Goal: Find specific page/section: Find specific page/section

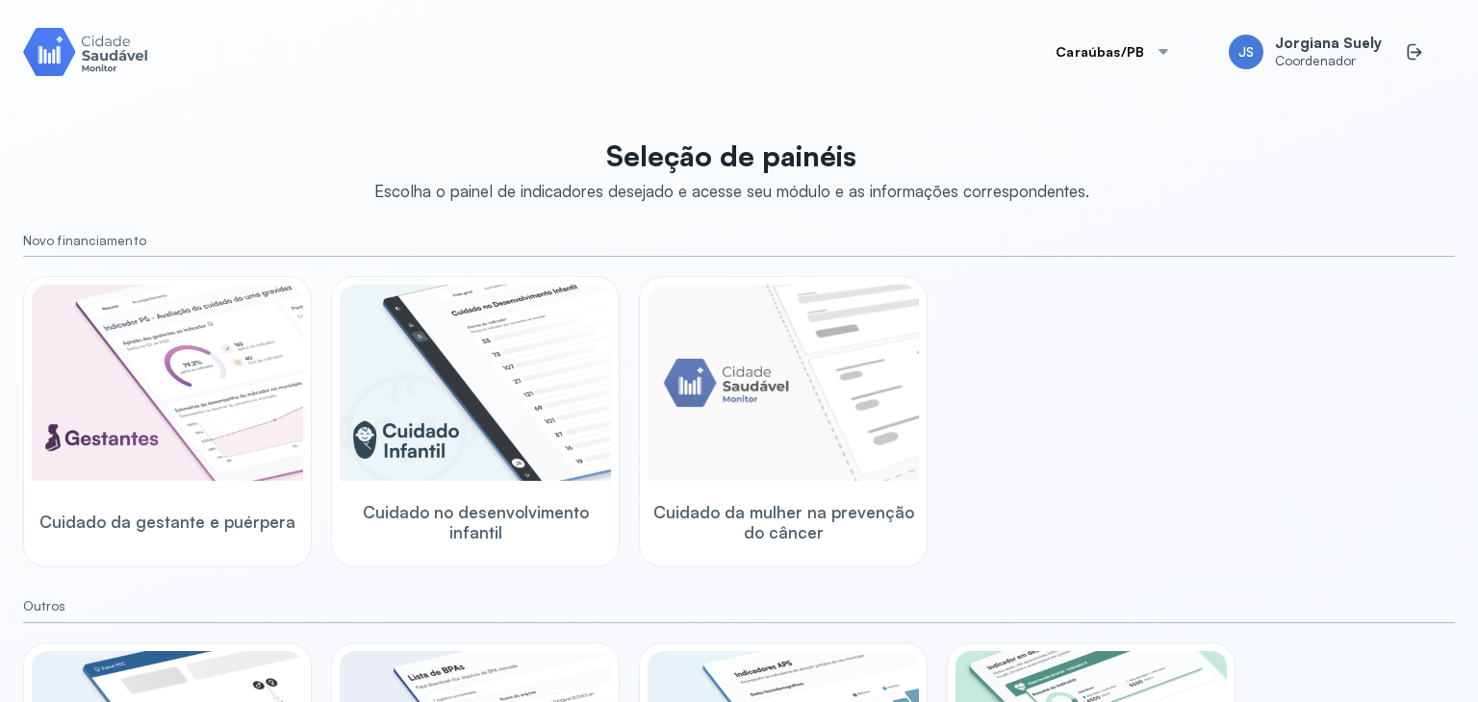
scroll to position [232, 0]
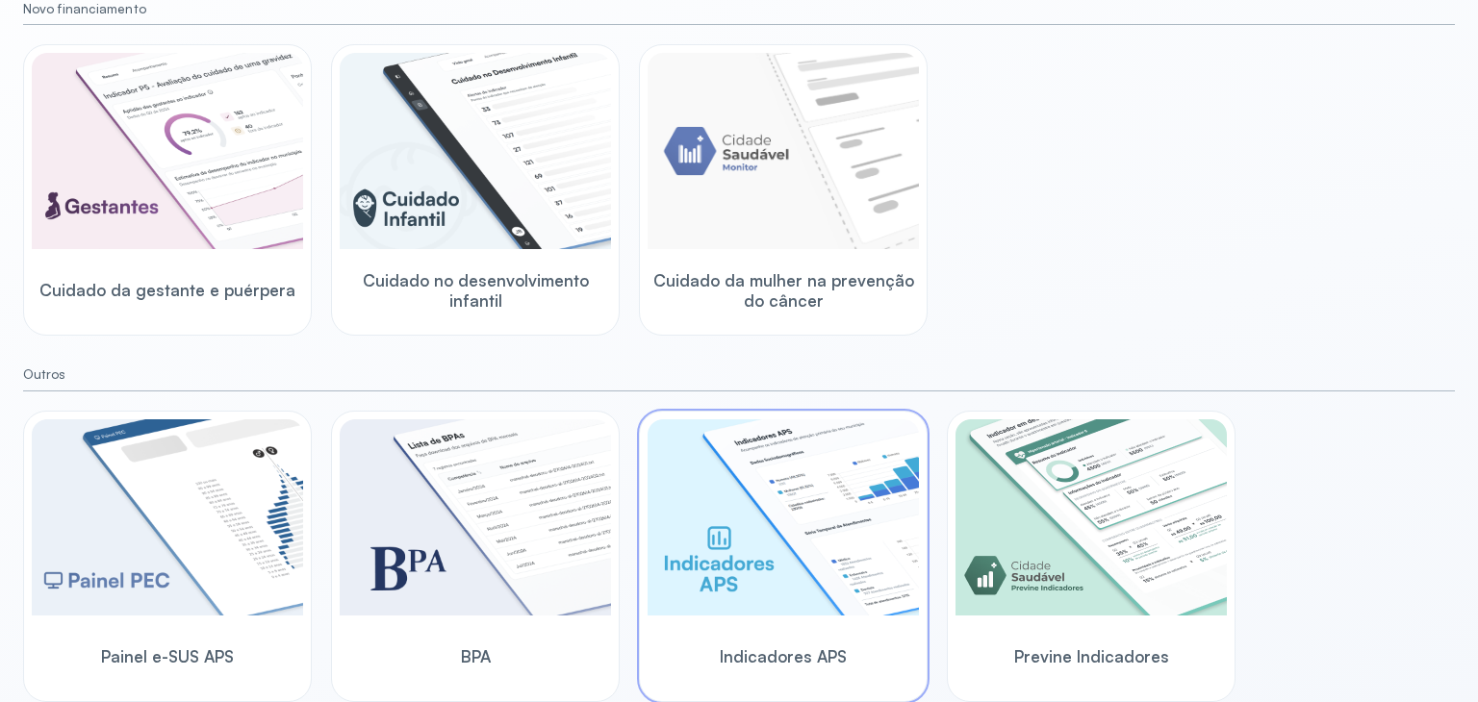
click at [808, 587] on img at bounding box center [783, 517] width 271 height 196
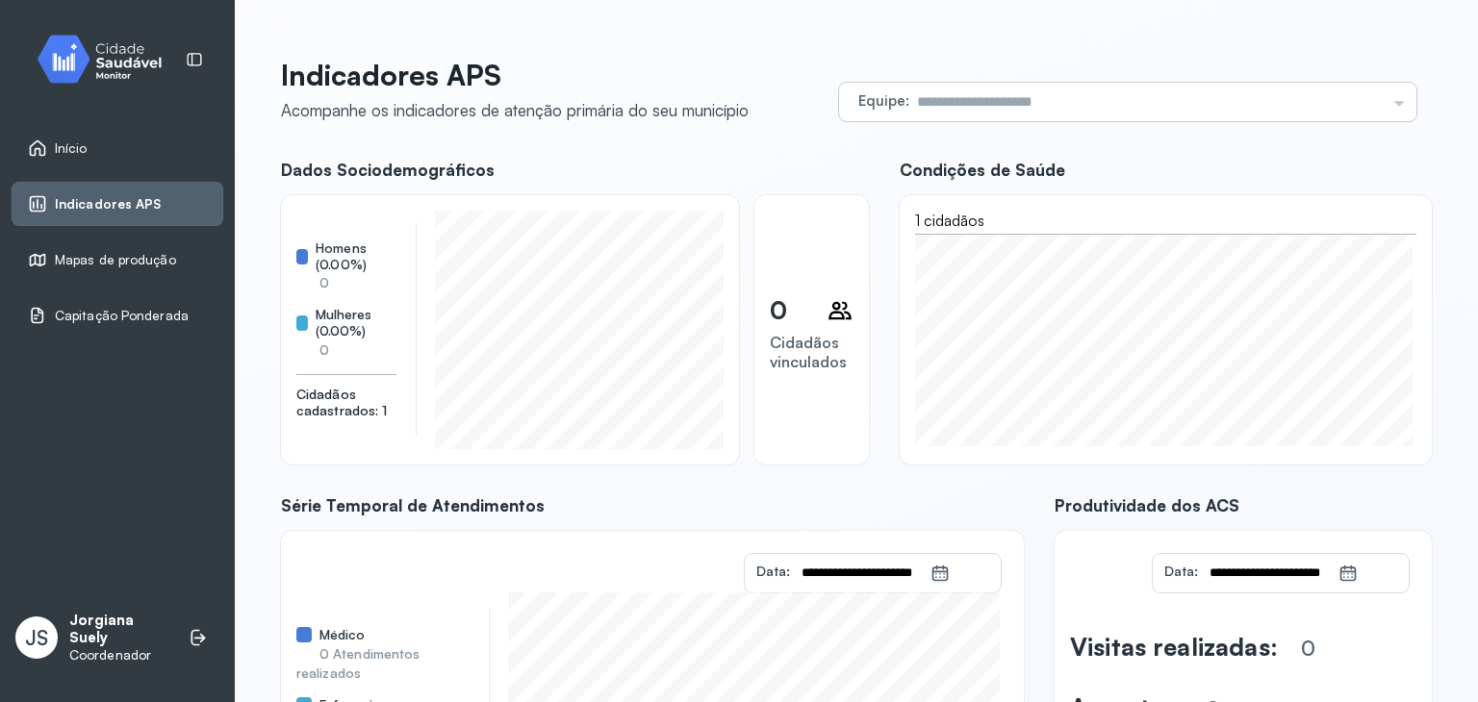
click at [1391, 99] on div "Equipe Todas as equipes" at bounding box center [1127, 102] width 577 height 38
type input "**********"
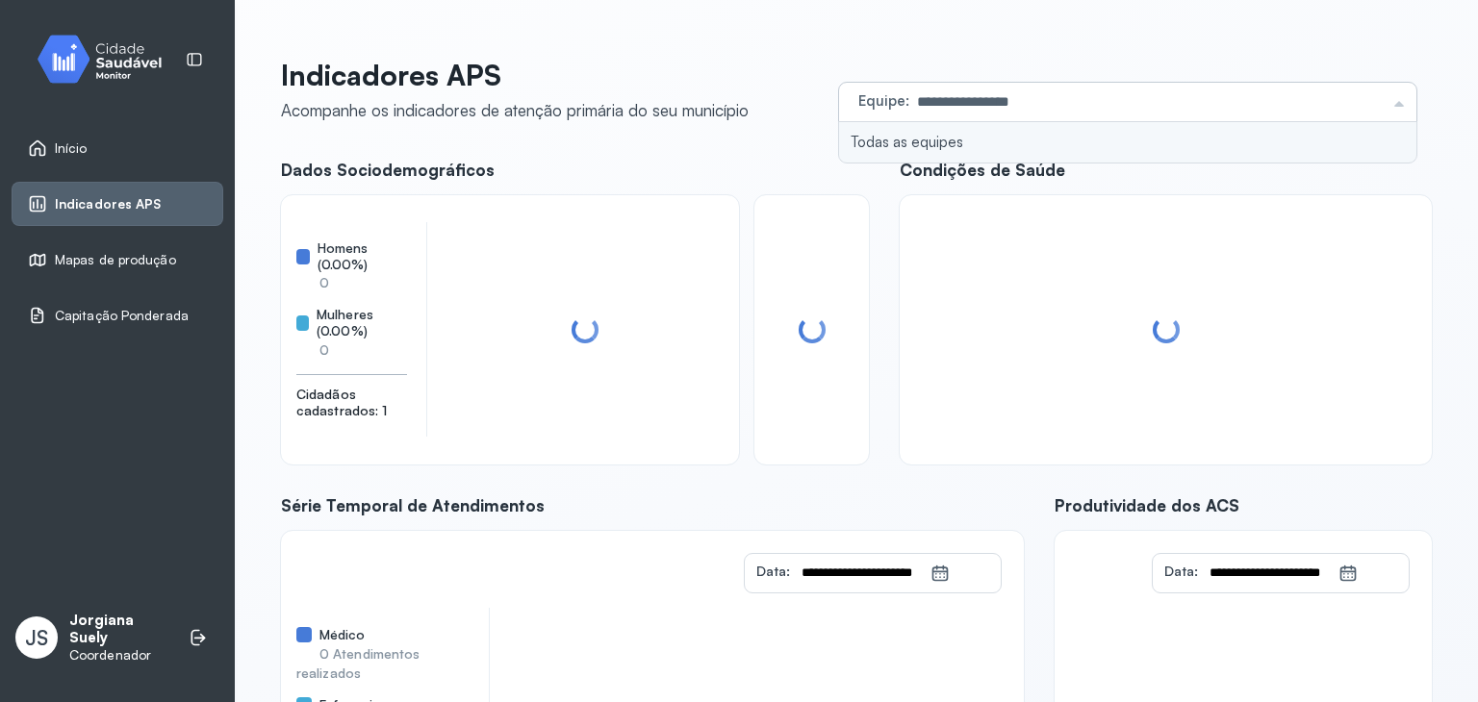
click at [935, 136] on li "Todas as equipes" at bounding box center [1127, 142] width 577 height 41
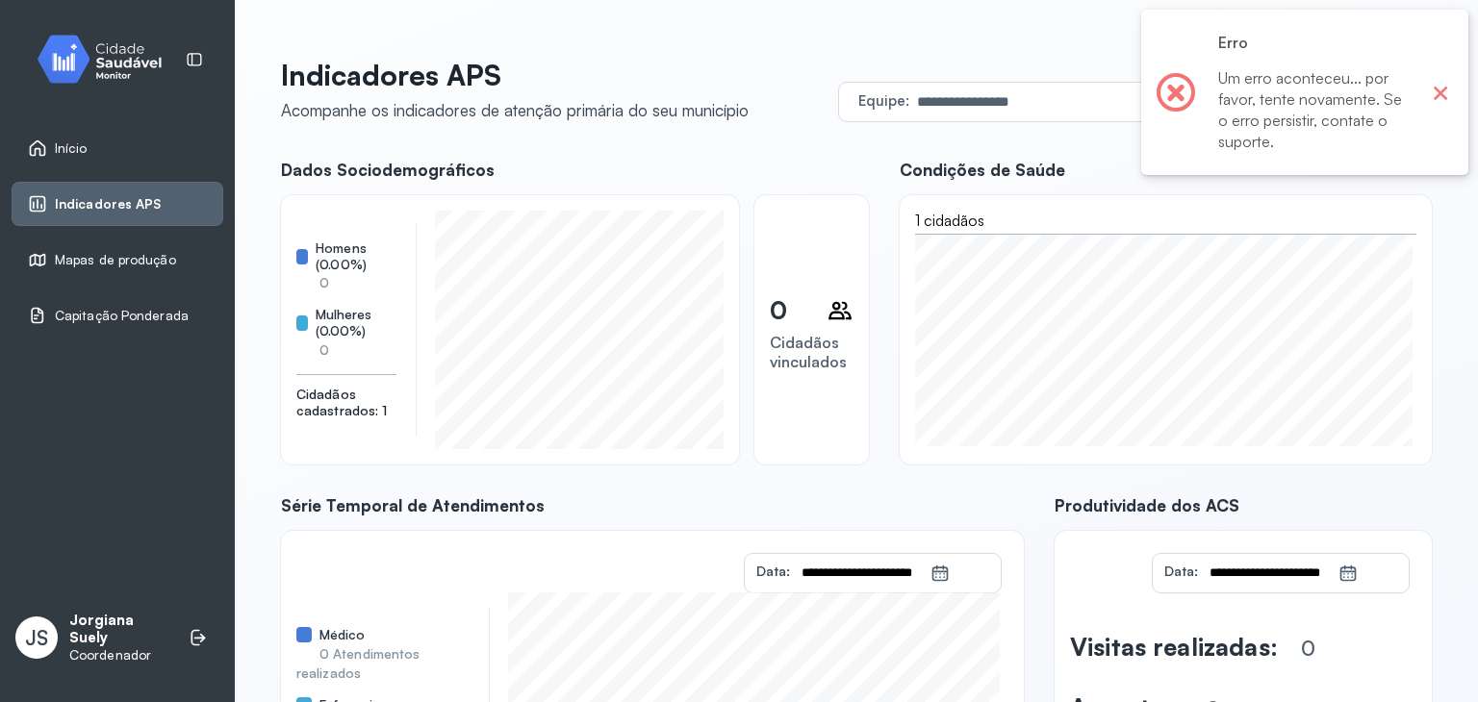
click at [1438, 98] on button "×" at bounding box center [1440, 92] width 25 height 25
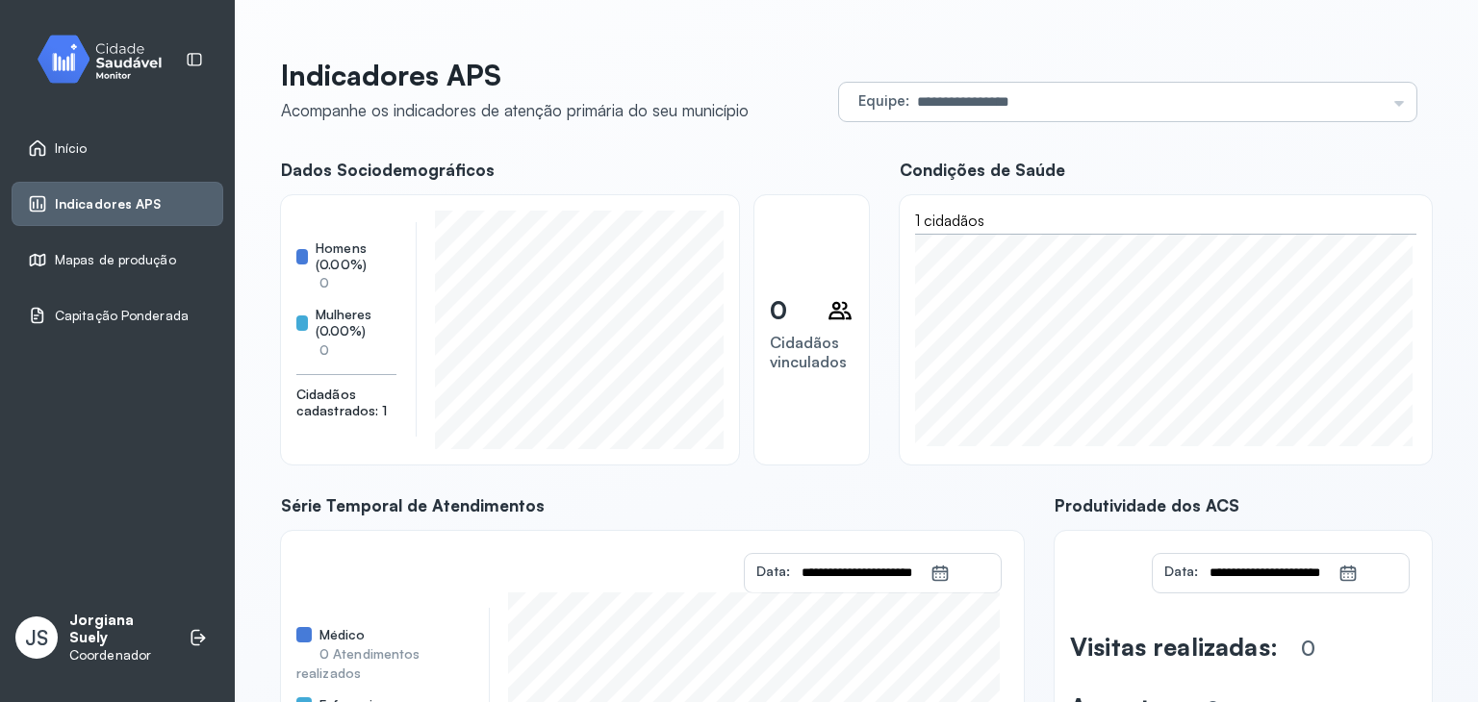
click at [921, 102] on input "**********" at bounding box center [1147, 102] width 476 height 38
click at [905, 143] on div "**********" at bounding box center [856, 487] width 1151 height 858
click at [65, 134] on div "Início" at bounding box center [118, 148] width 212 height 44
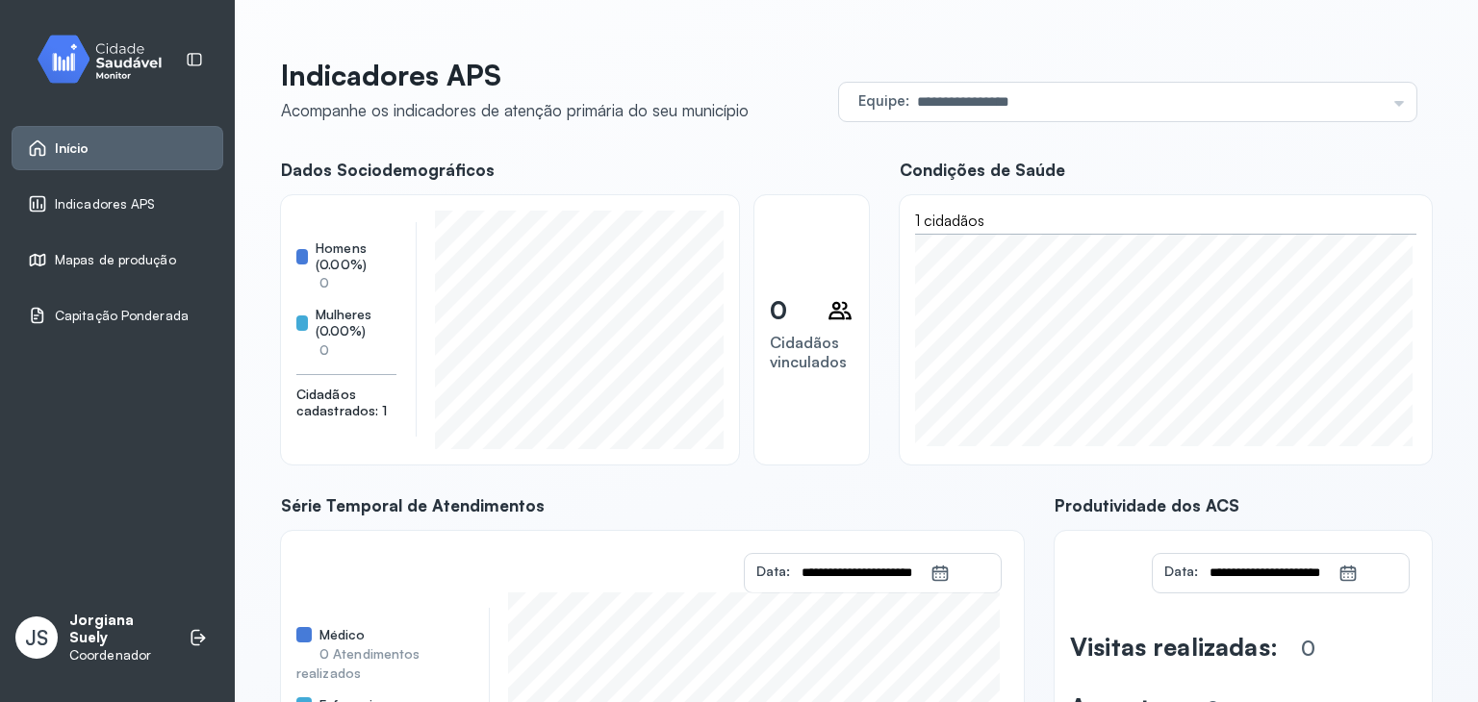
click at [104, 252] on span "Mapas de produção" at bounding box center [115, 260] width 121 height 16
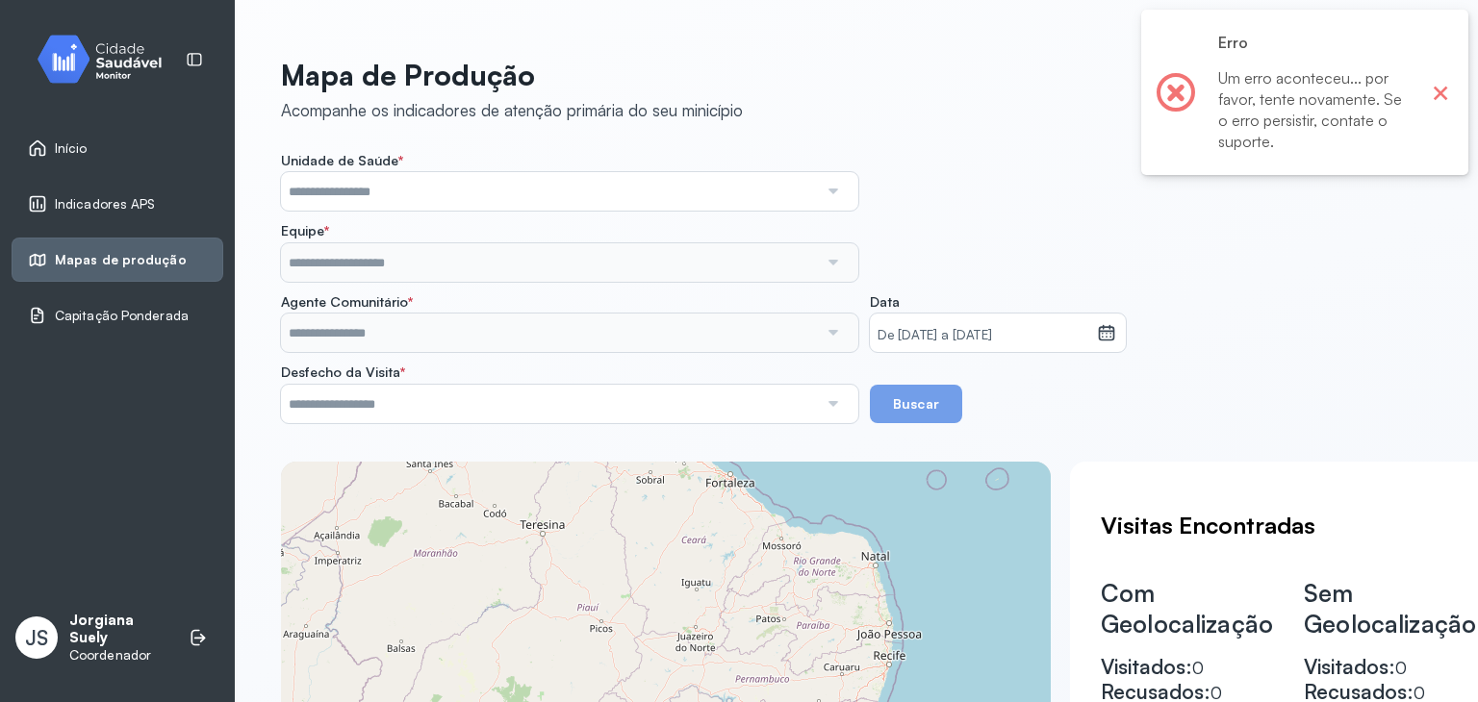
click at [1444, 89] on button "×" at bounding box center [1440, 92] width 25 height 25
click at [173, 49] on img at bounding box center [106, 59] width 173 height 57
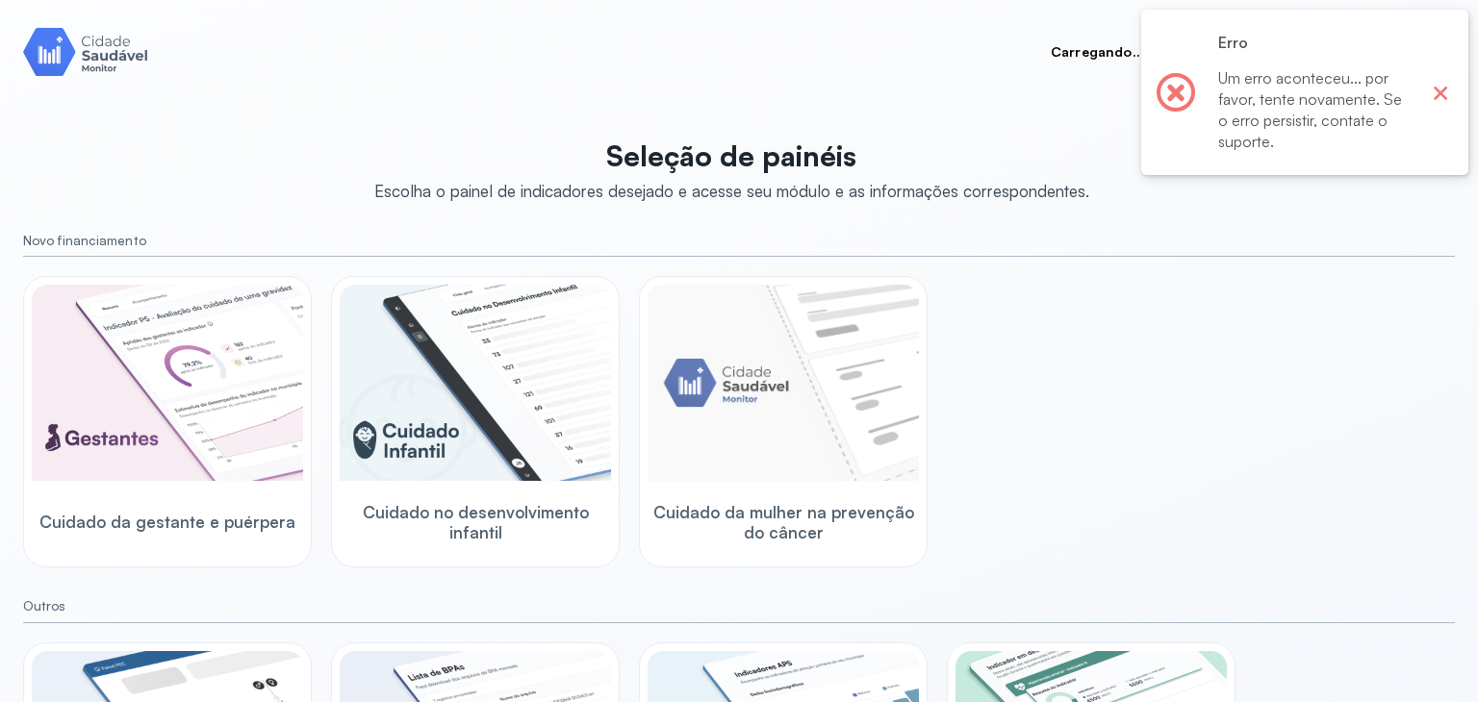
click at [1434, 90] on button "×" at bounding box center [1440, 92] width 25 height 25
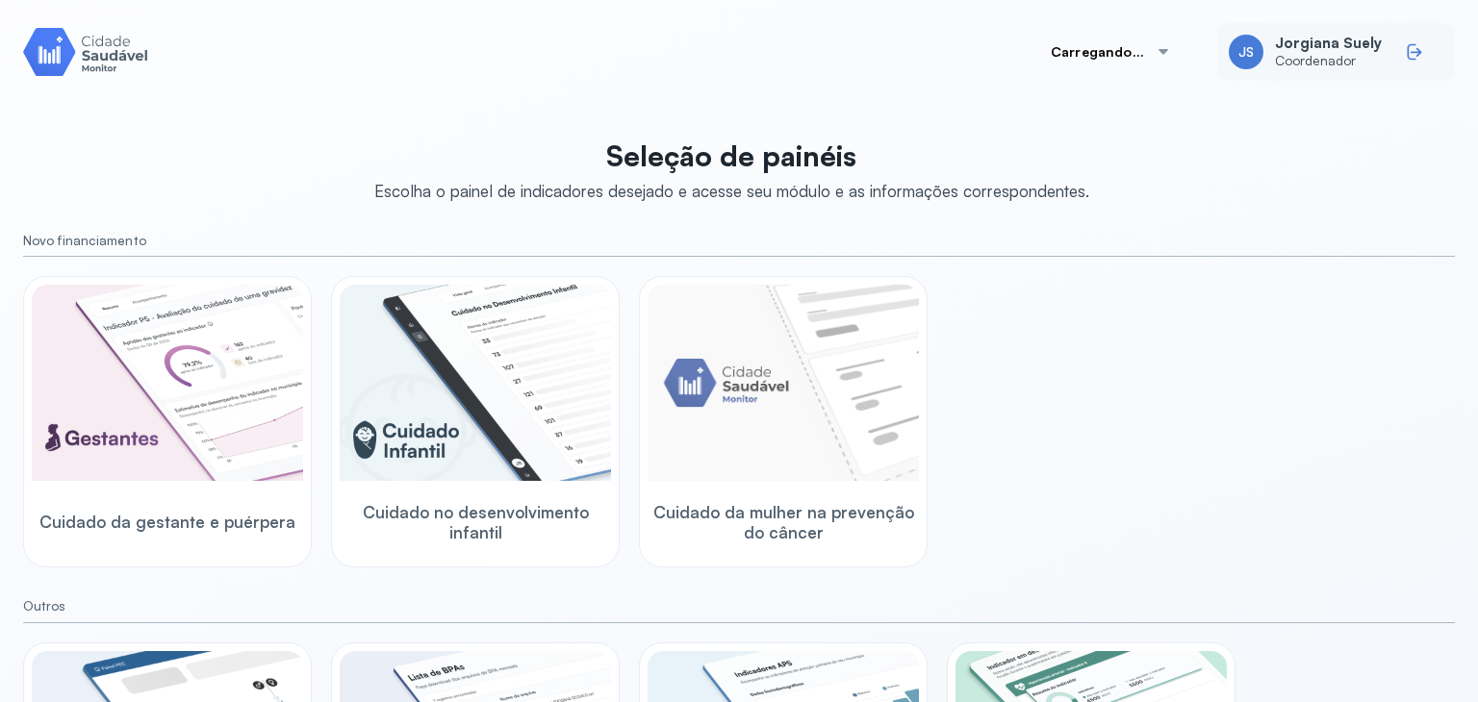
click at [1405, 60] on icon at bounding box center [1414, 51] width 19 height 19
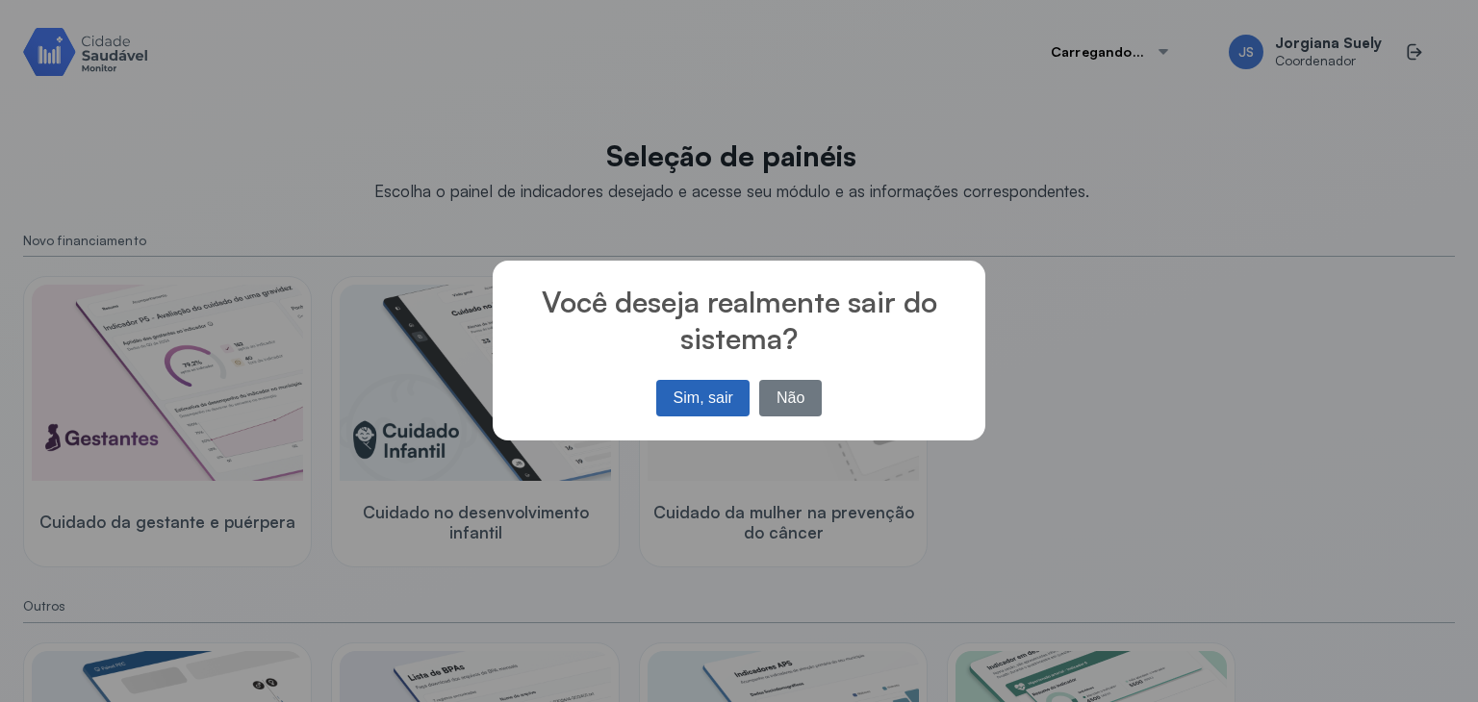
click at [700, 402] on button "Sim, sair" at bounding box center [702, 398] width 93 height 37
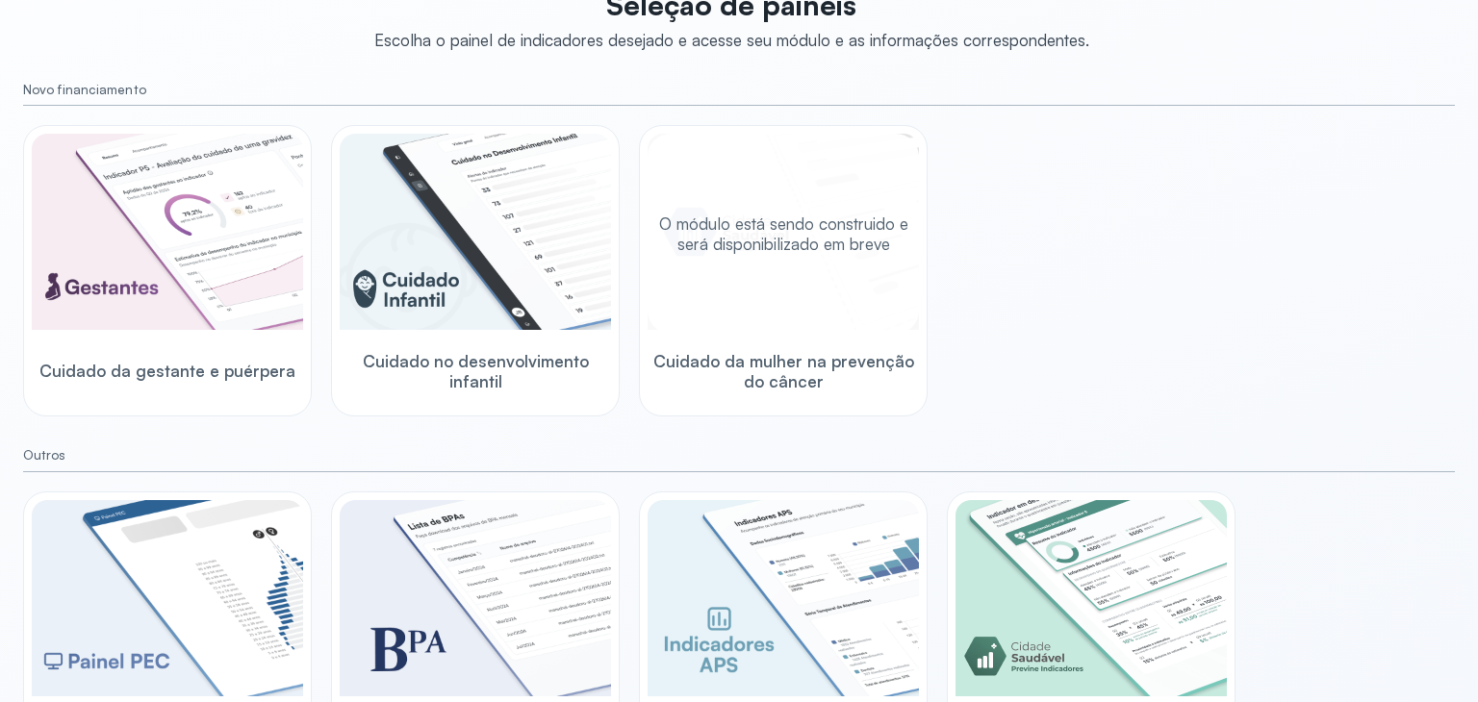
scroll to position [232, 0]
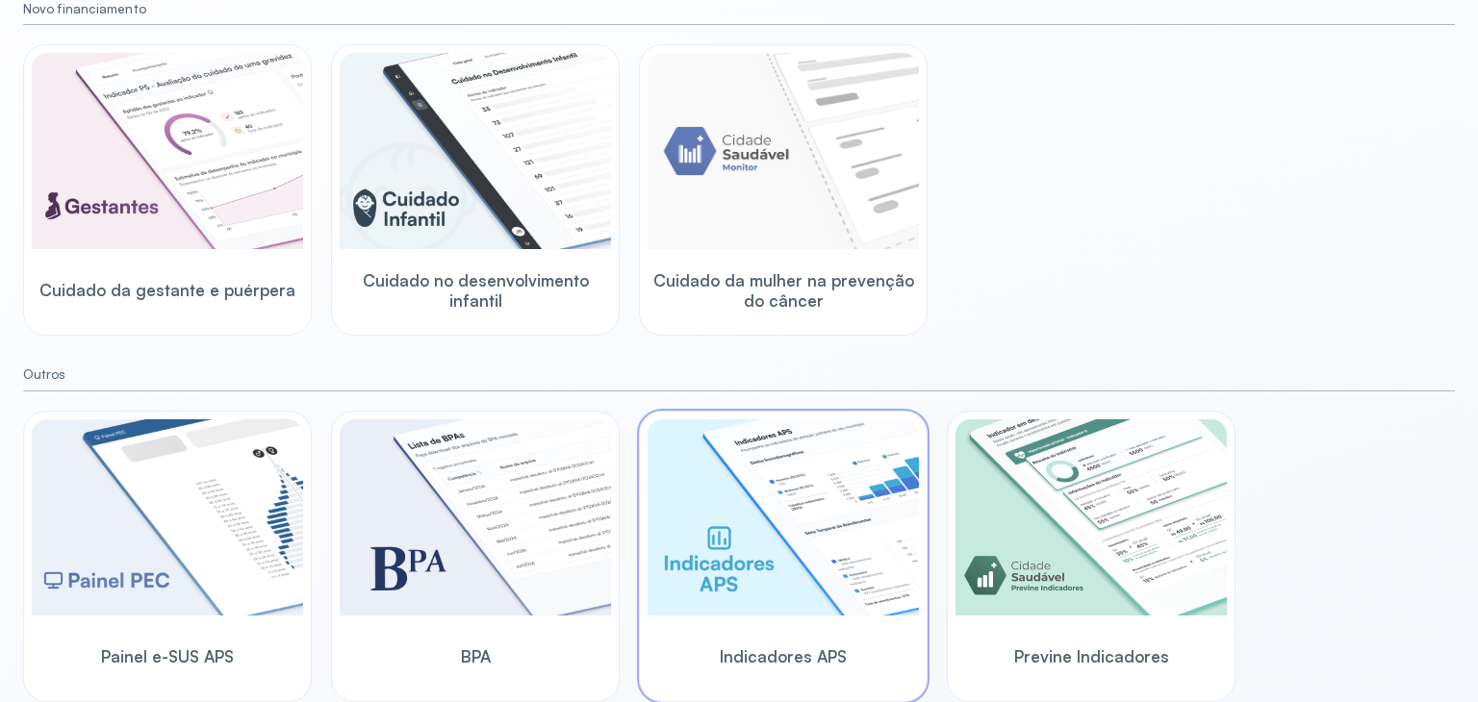
click at [802, 584] on img at bounding box center [783, 517] width 271 height 196
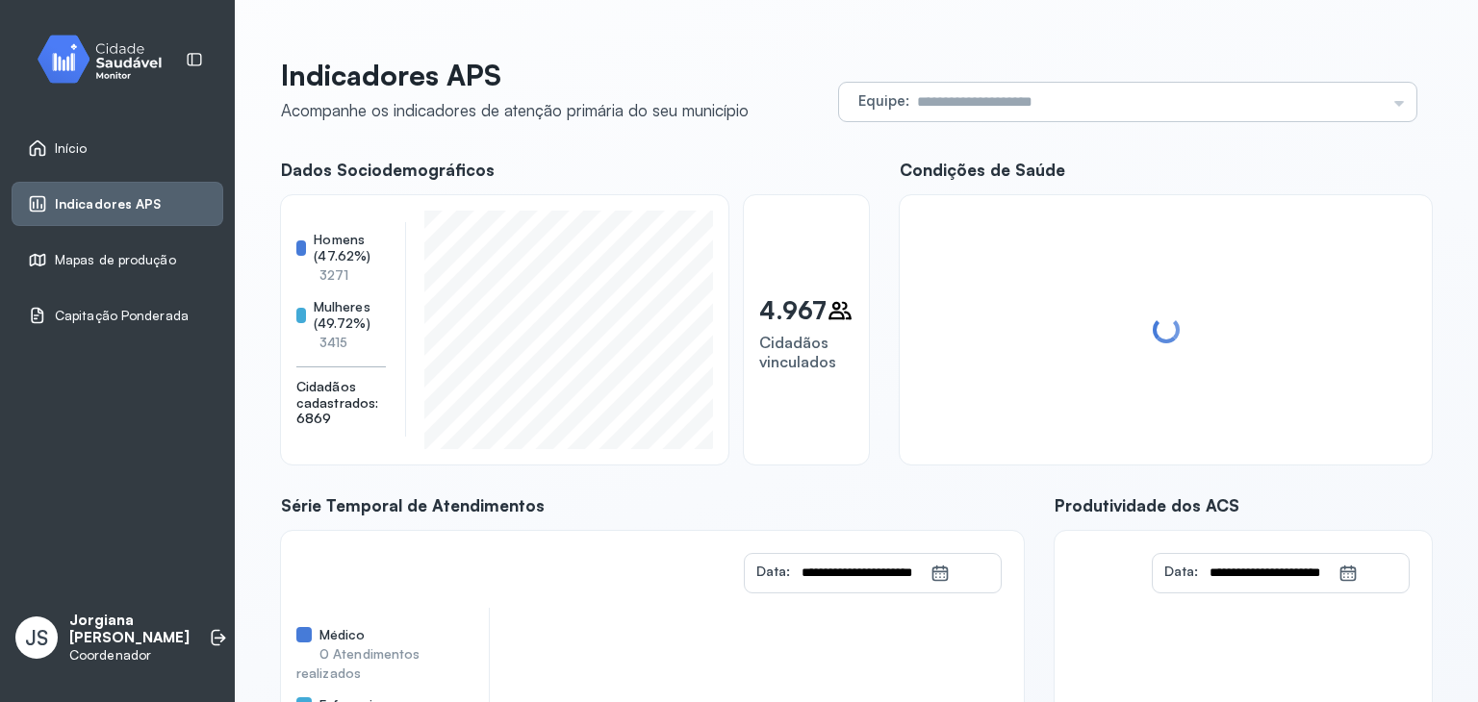
click at [1386, 109] on div "Equipe Todas as equipes ESF II - BARREIRAS ESF I - CENTRO" at bounding box center [1127, 102] width 577 height 38
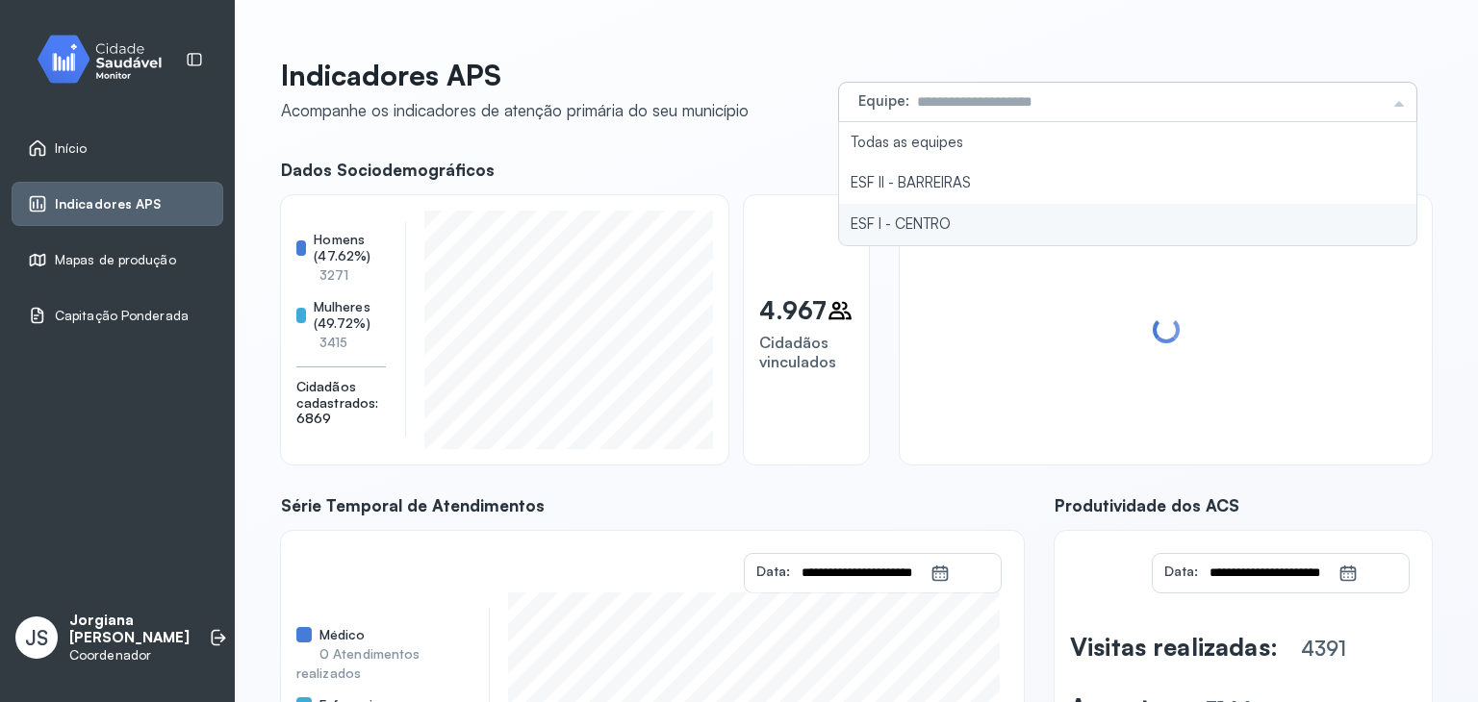
type input "**********"
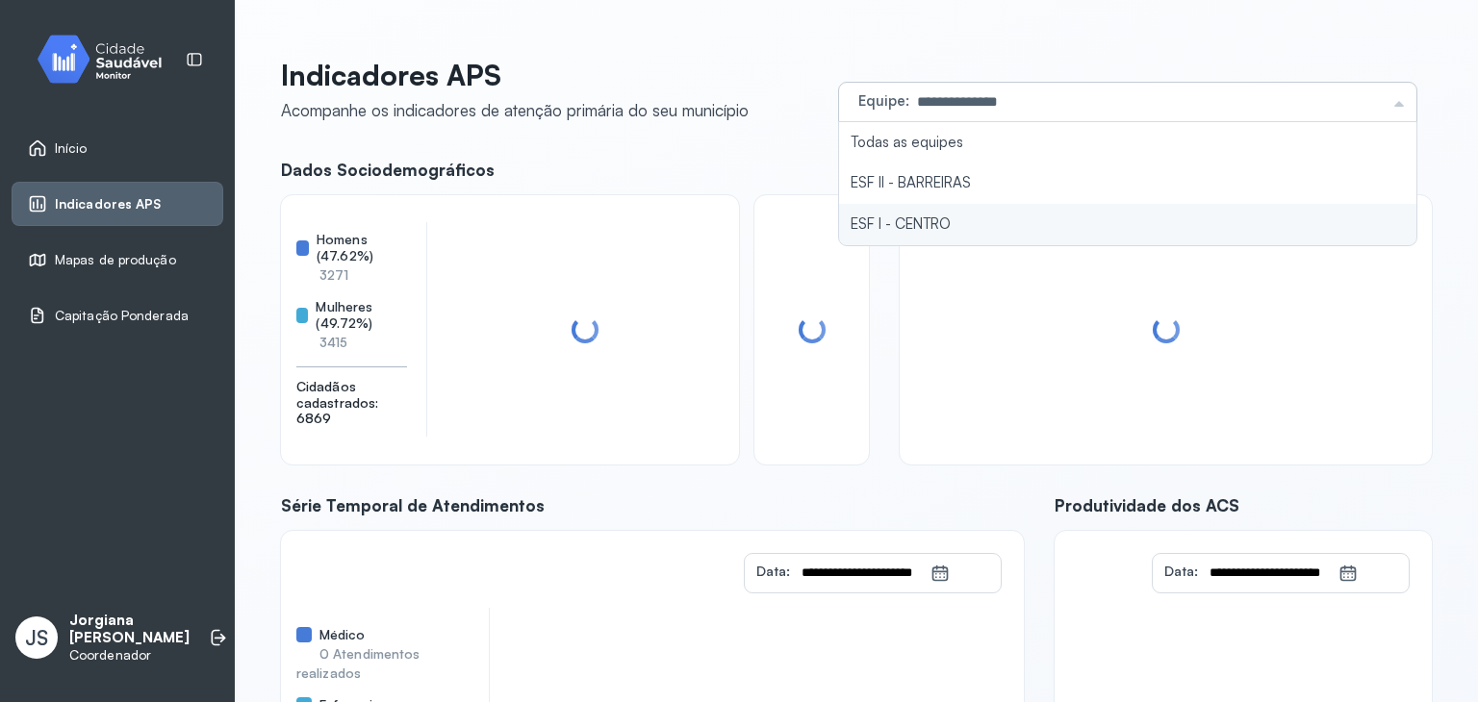
click at [908, 220] on li "ESF I - CENTRO" at bounding box center [1127, 224] width 577 height 41
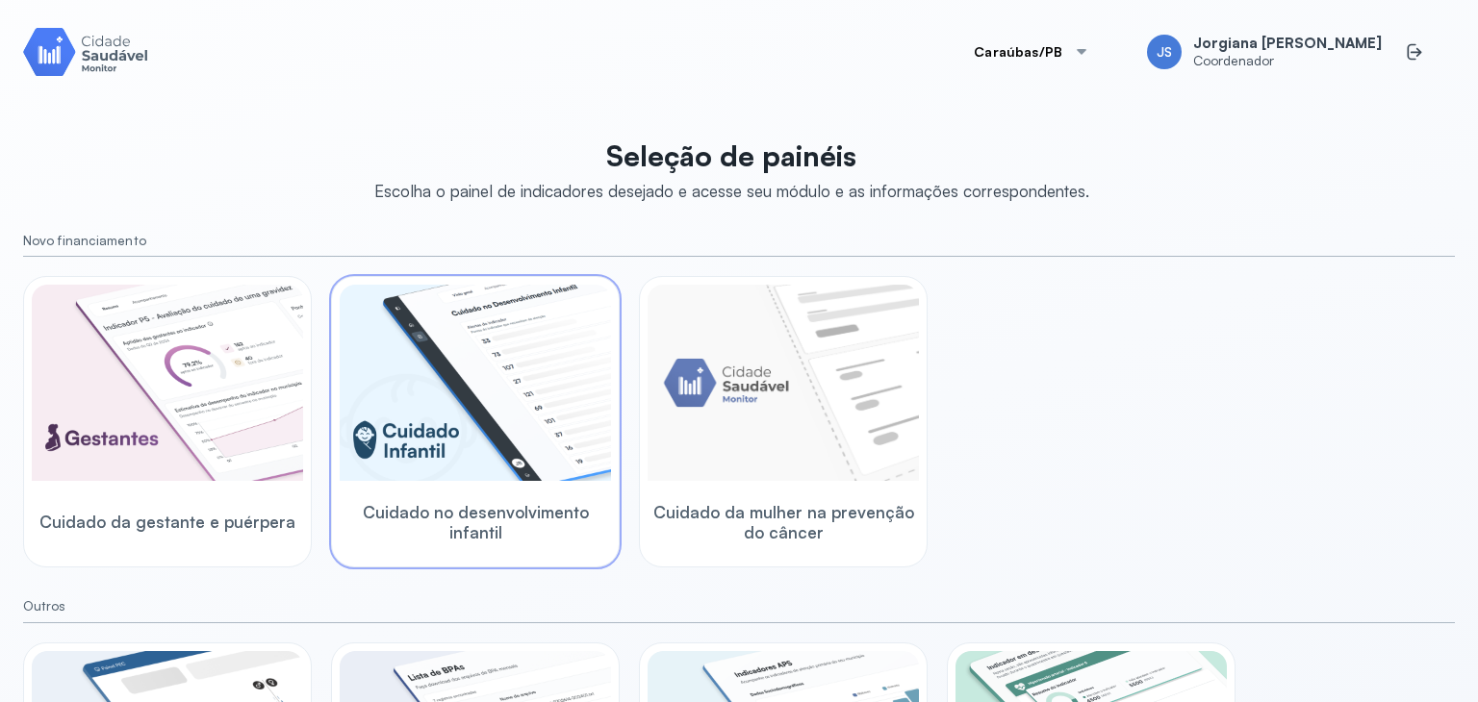
scroll to position [232, 0]
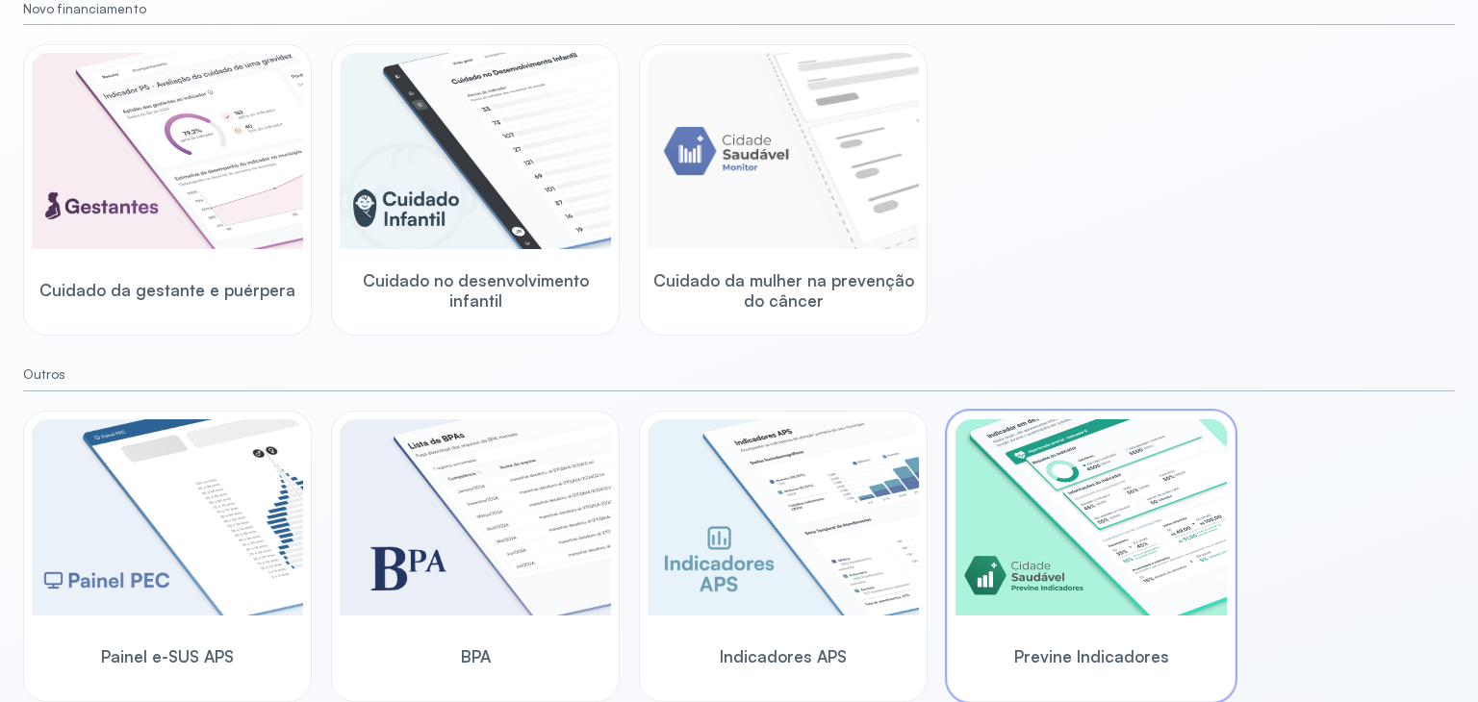
click at [1027, 526] on img at bounding box center [1090, 517] width 271 height 196
